Goal: Navigation & Orientation: Find specific page/section

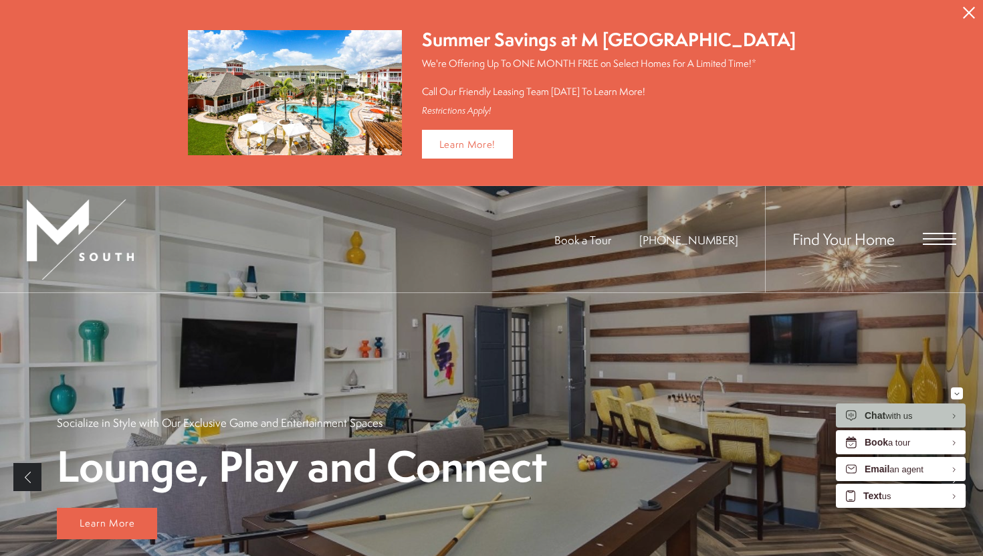
click at [864, 239] on span "Find Your Home" at bounding box center [844, 238] width 102 height 21
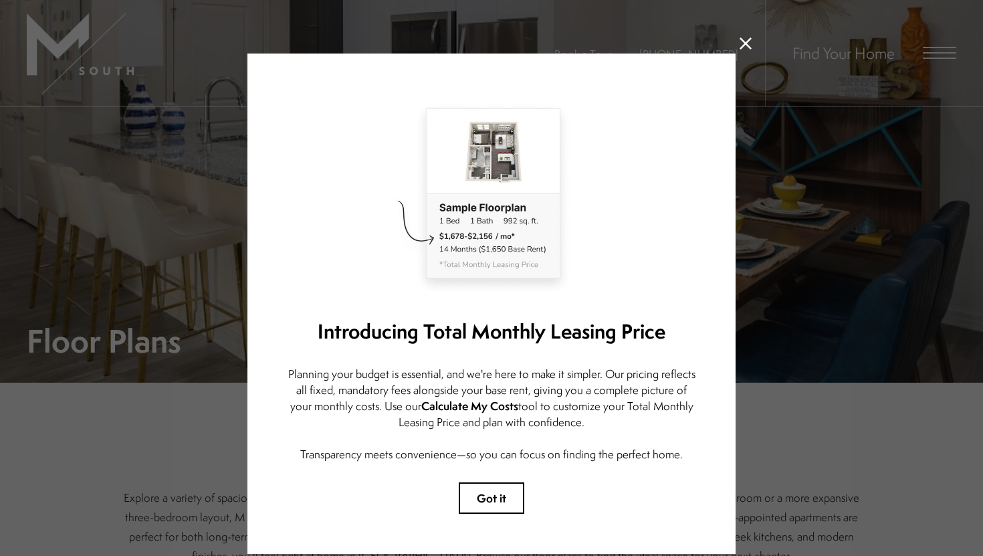
click at [746, 42] on icon at bounding box center [746, 43] width 12 height 12
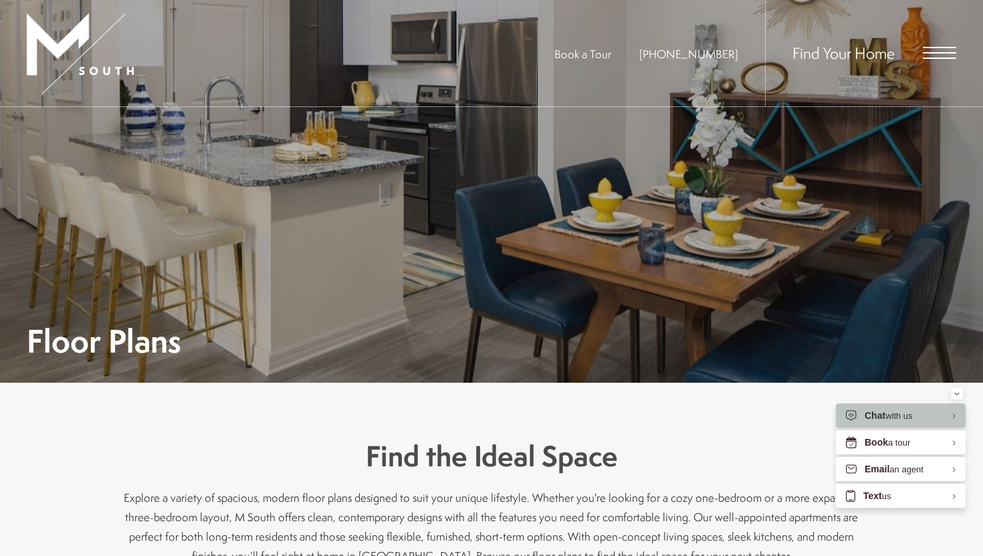
click at [932, 51] on span "Open Menu" at bounding box center [939, 53] width 33 height 12
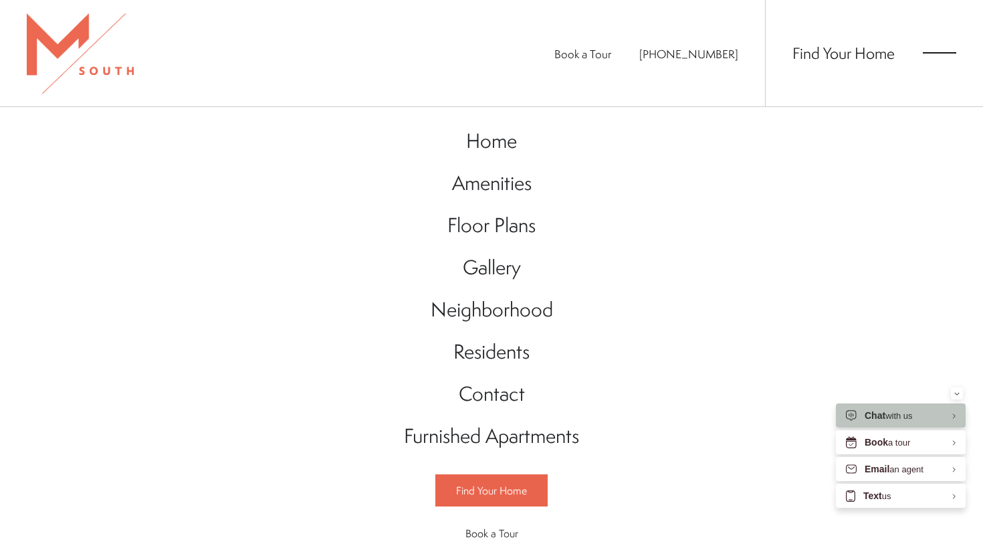
click at [60, 43] on div at bounding box center [80, 53] width 107 height 106
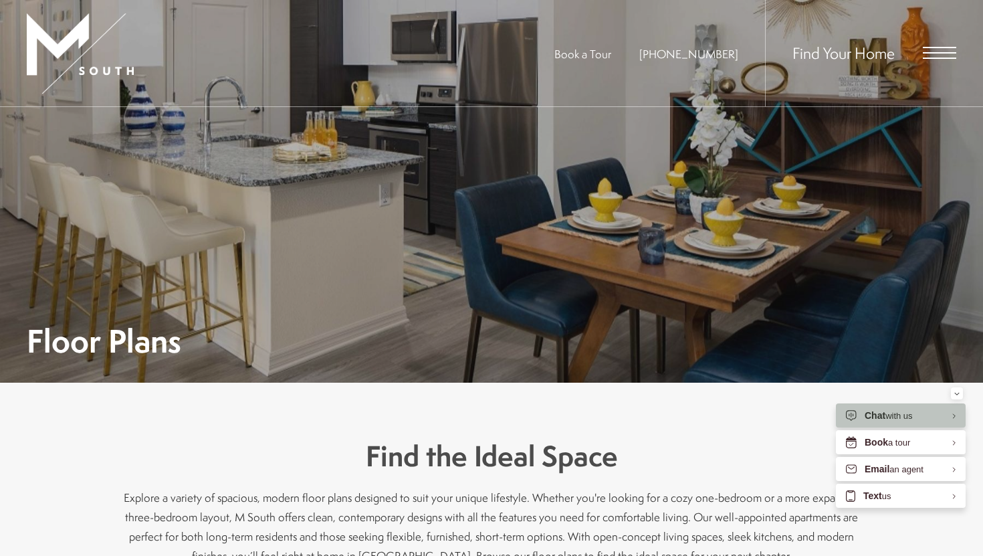
click at [932, 54] on span "Open Menu" at bounding box center [939, 53] width 33 height 12
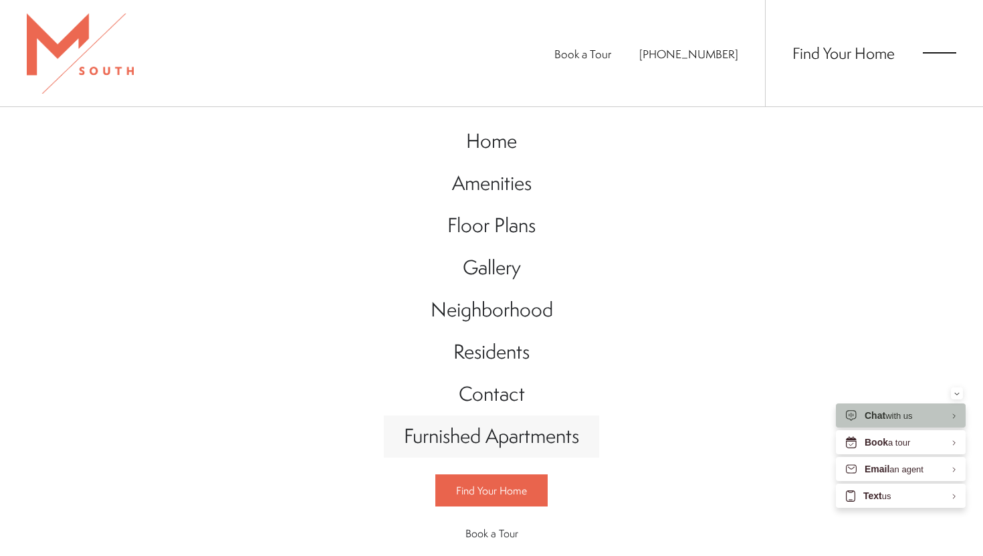
click at [479, 436] on span "Furnished Apartments" at bounding box center [491, 435] width 175 height 27
